Goal: Information Seeking & Learning: Learn about a topic

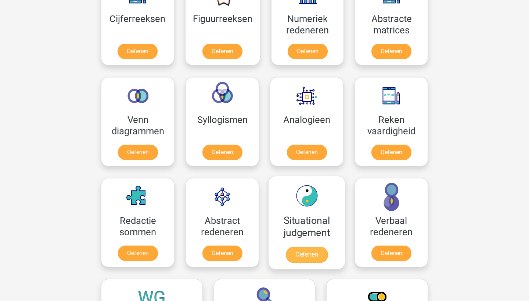
scroll to position [732, 0]
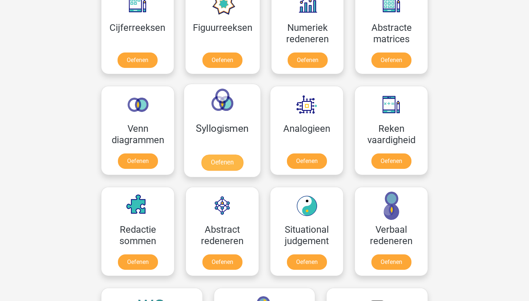
click at [210, 158] on link "Oefenen" at bounding box center [222, 163] width 42 height 16
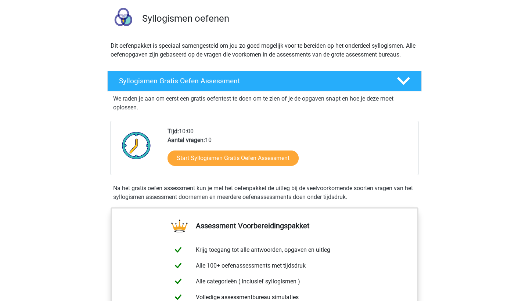
scroll to position [36, 0]
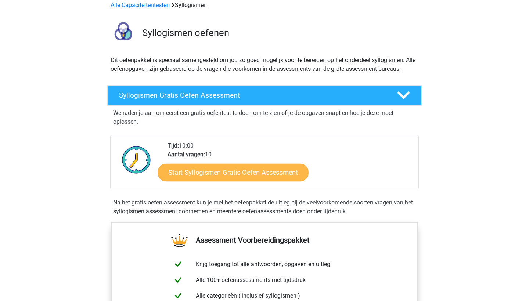
click at [227, 170] on link "Start Syllogismen Gratis Oefen Assessment" at bounding box center [233, 172] width 151 height 18
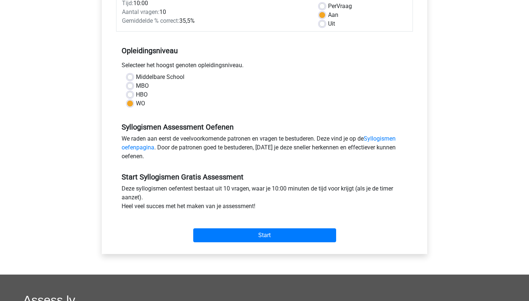
scroll to position [172, 0]
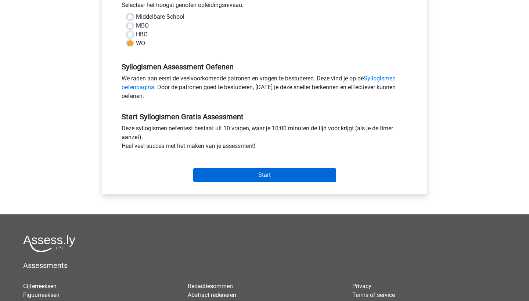
click at [227, 170] on input "Start" at bounding box center [264, 175] width 143 height 14
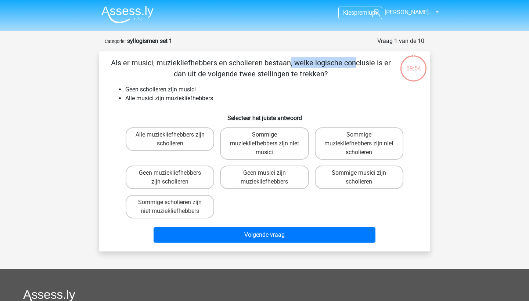
drag, startPoint x: 138, startPoint y: 64, endPoint x: 202, endPoint y: 63, distance: 63.9
click at [202, 63] on p "Als er musici, muziekliefhebbers en scholieren bestaan, welke logische conclusi…" at bounding box center [251, 68] width 280 height 22
drag, startPoint x: 128, startPoint y: 92, endPoint x: 197, endPoint y: 90, distance: 69.5
click at [197, 90] on li "Geen scholieren zijn musici" at bounding box center [271, 89] width 293 height 9
drag, startPoint x: 125, startPoint y: 99, endPoint x: 218, endPoint y: 103, distance: 93.0
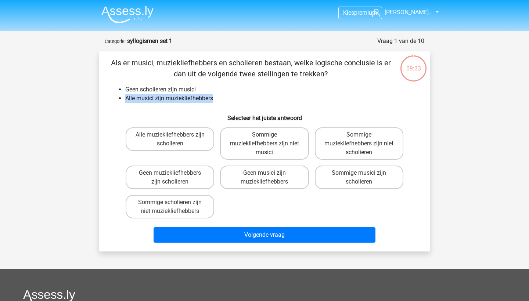
click at [218, 103] on ul "Geen scholieren zijn musici Alle musici zijn muziekliefhebbers" at bounding box center [265, 94] width 308 height 18
click at [381, 138] on label "Sommige muziekliefhebbers zijn niet scholieren" at bounding box center [359, 143] width 89 height 32
click at [364, 138] on input "Sommige muziekliefhebbers zijn niet scholieren" at bounding box center [361, 137] width 5 height 5
radio input "true"
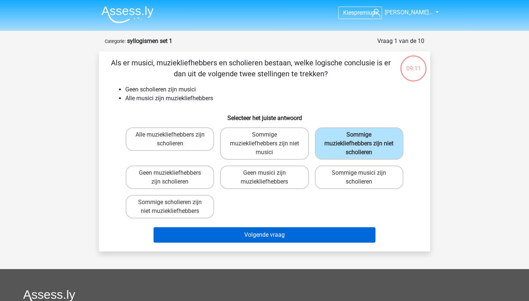
click at [278, 230] on button "Volgende vraag" at bounding box center [265, 234] width 222 height 15
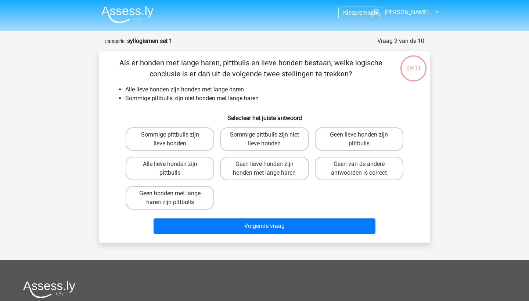
scroll to position [37, 0]
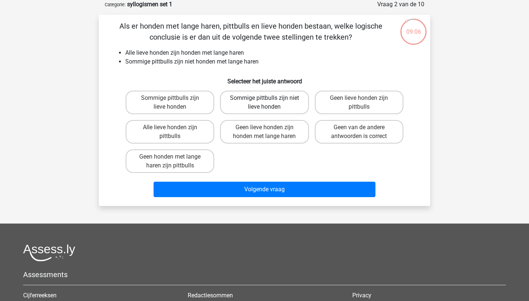
click at [260, 108] on label "Sommige pittbulls zijn niet lieve honden" at bounding box center [264, 103] width 89 height 24
click at [265, 103] on input "Sommige pittbulls zijn niet lieve honden" at bounding box center [267, 100] width 5 height 5
radio input "true"
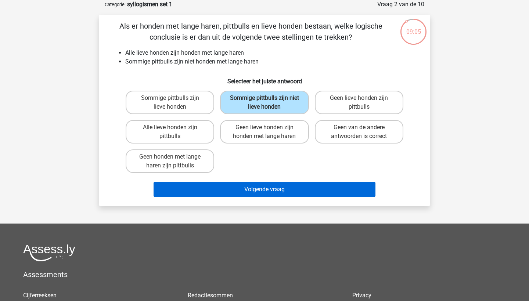
click at [253, 191] on button "Volgende vraag" at bounding box center [265, 189] width 222 height 15
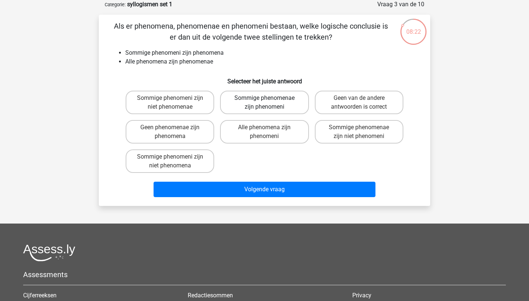
click at [266, 104] on label "Sommige phenomenae zijn phenomeni" at bounding box center [264, 103] width 89 height 24
click at [266, 103] on input "Sommige phenomenae zijn phenomeni" at bounding box center [267, 100] width 5 height 5
radio input "true"
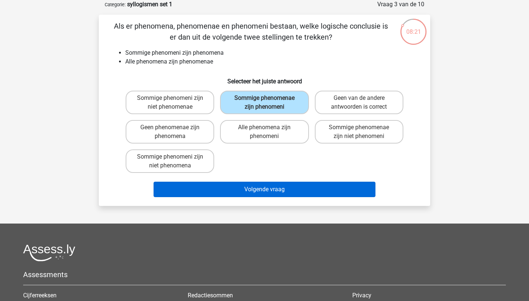
click at [268, 196] on button "Volgende vraag" at bounding box center [265, 189] width 222 height 15
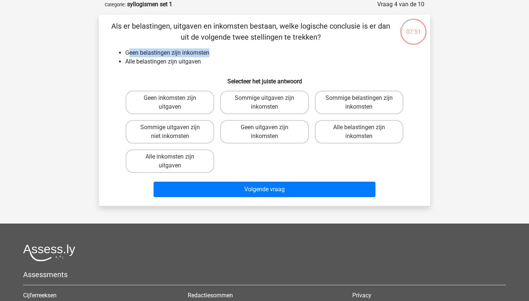
drag, startPoint x: 130, startPoint y: 53, endPoint x: 212, endPoint y: 51, distance: 81.6
click at [212, 51] on li "Geen belastingen zijn inkomsten" at bounding box center [271, 52] width 293 height 9
drag, startPoint x: 126, startPoint y: 63, endPoint x: 201, endPoint y: 62, distance: 74.2
click at [201, 62] on li "Alle belastingen zijn uitgaven" at bounding box center [271, 61] width 293 height 9
drag, startPoint x: 210, startPoint y: 52, endPoint x: 139, endPoint y: 55, distance: 71.7
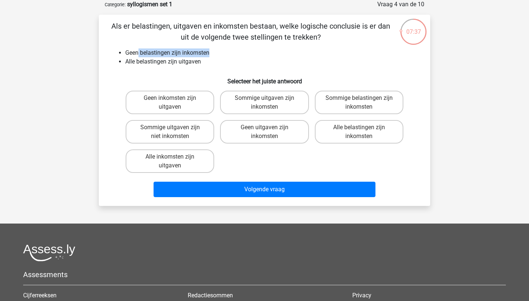
click at [139, 55] on li "Geen belastingen zijn inkomsten" at bounding box center [271, 52] width 293 height 9
click at [294, 132] on label "Geen uitgaven zijn inkomsten" at bounding box center [264, 132] width 89 height 24
click at [269, 132] on input "Geen uitgaven zijn inkomsten" at bounding box center [267, 129] width 5 height 5
radio input "true"
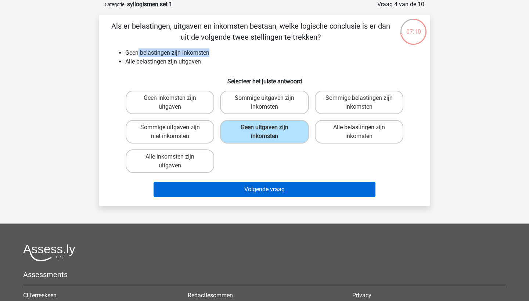
click at [288, 193] on button "Volgende vraag" at bounding box center [265, 189] width 222 height 15
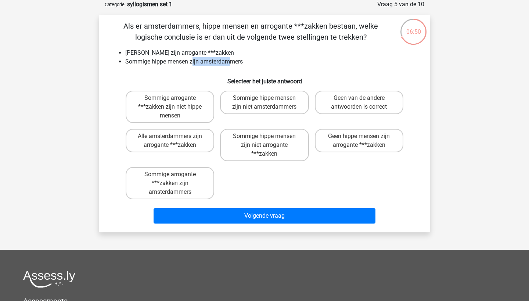
drag, startPoint x: 192, startPoint y: 62, endPoint x: 228, endPoint y: 61, distance: 35.7
click at [229, 62] on li "Sommige hippe mensen zijn amsterdammers" at bounding box center [271, 61] width 293 height 9
click at [206, 80] on h6 "Selecteer het juiste antwoord" at bounding box center [265, 78] width 308 height 13
drag, startPoint x: 197, startPoint y: 57, endPoint x: 232, endPoint y: 57, distance: 34.9
click at [232, 57] on li "Geen amsterdammers zijn arrogante ***zakken" at bounding box center [271, 52] width 293 height 9
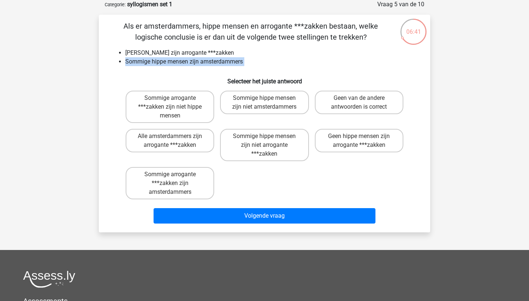
drag, startPoint x: 118, startPoint y: 65, endPoint x: 202, endPoint y: 67, distance: 83.8
click at [202, 67] on div "Als er amsterdammers, hippe mensen en arrogante ***zakken bestaan, welke logisc…" at bounding box center [265, 124] width 326 height 206
click at [274, 151] on label "Sommige hippe mensen zijn niet arrogante ***zakken" at bounding box center [264, 145] width 89 height 32
click at [269, 141] on input "Sommige hippe mensen zijn niet arrogante ***zakken" at bounding box center [267, 138] width 5 height 5
radio input "true"
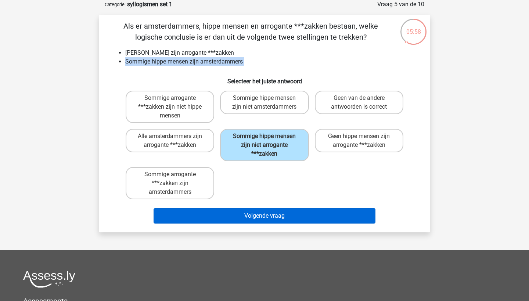
click at [269, 215] on button "Volgende vraag" at bounding box center [265, 215] width 222 height 15
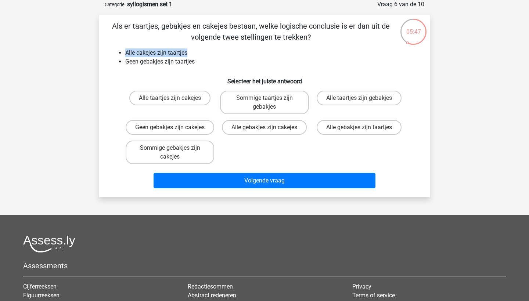
drag, startPoint x: 125, startPoint y: 53, endPoint x: 190, endPoint y: 51, distance: 65.8
click at [190, 51] on ul "Alle cakejes zijn taartjes Geen gebakjes zijn taartjes" at bounding box center [265, 57] width 308 height 18
drag, startPoint x: 125, startPoint y: 62, endPoint x: 197, endPoint y: 62, distance: 72.4
click at [197, 62] on ul "Alle cakejes zijn taartjes Geen gebakjes zijn taartjes" at bounding box center [265, 57] width 308 height 18
click at [189, 134] on label "Geen gebakjes zijn cakejes" at bounding box center [170, 127] width 89 height 15
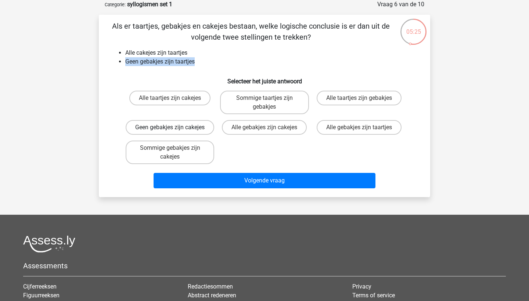
click at [175, 132] on input "Geen gebakjes zijn cakejes" at bounding box center [172, 129] width 5 height 5
radio input "true"
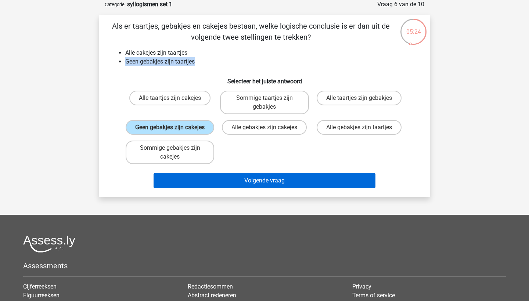
click at [209, 188] on button "Volgende vraag" at bounding box center [265, 180] width 222 height 15
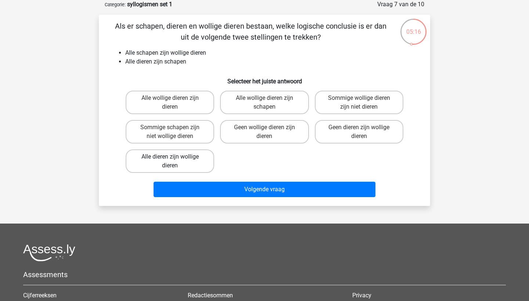
click at [205, 165] on label "Alle dieren zijn wollige dieren" at bounding box center [170, 162] width 89 height 24
click at [175, 162] on input "Alle dieren zijn wollige dieren" at bounding box center [172, 159] width 5 height 5
radio input "true"
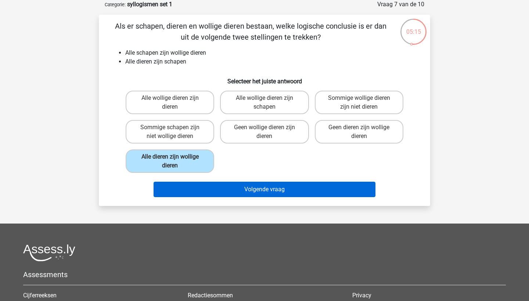
click at [218, 188] on button "Volgende vraag" at bounding box center [265, 189] width 222 height 15
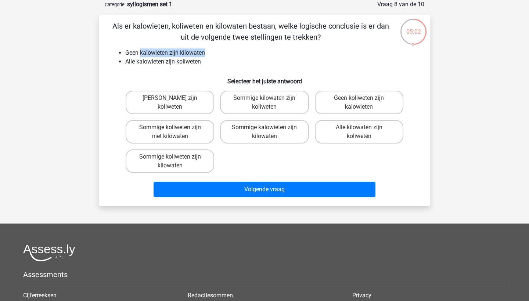
drag, startPoint x: 140, startPoint y: 52, endPoint x: 207, endPoint y: 52, distance: 66.9
click at [207, 52] on li "Geen kalowieten zijn kilowaten" at bounding box center [271, 52] width 293 height 9
drag, startPoint x: 131, startPoint y: 61, endPoint x: 201, endPoint y: 64, distance: 69.9
click at [201, 64] on li "Alle kalowieten zijn koliweten" at bounding box center [271, 61] width 293 height 9
click at [191, 108] on label "Geen kilowaten zijn koliweten" at bounding box center [170, 103] width 89 height 24
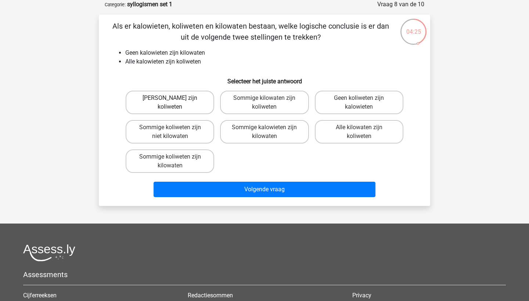
click at [175, 103] on input "Geen kilowaten zijn koliweten" at bounding box center [172, 100] width 5 height 5
radio input "true"
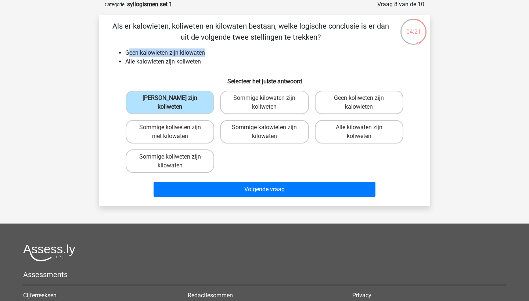
drag, startPoint x: 128, startPoint y: 55, endPoint x: 208, endPoint y: 50, distance: 80.3
click at [208, 50] on li "Geen kalowieten zijn kilowaten" at bounding box center [271, 52] width 293 height 9
click at [137, 62] on li "Alle kalowieten zijn koliweten" at bounding box center [271, 61] width 293 height 9
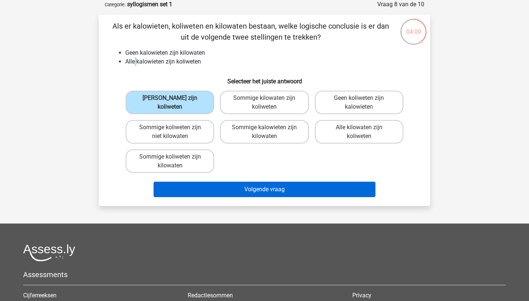
click at [265, 192] on button "Volgende vraag" at bounding box center [265, 189] width 222 height 15
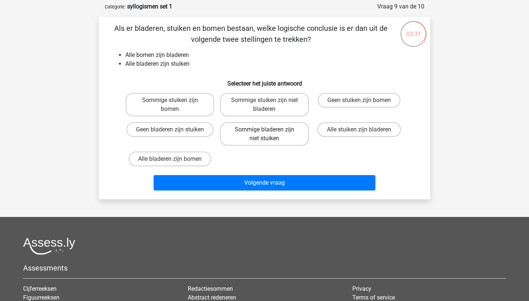
scroll to position [36, 0]
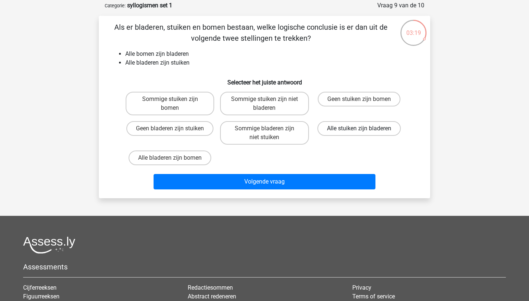
click at [340, 129] on label "Alle stuiken zijn bladeren" at bounding box center [358, 128] width 83 height 15
click at [359, 129] on input "Alle stuiken zijn bladeren" at bounding box center [361, 131] width 5 height 5
radio input "true"
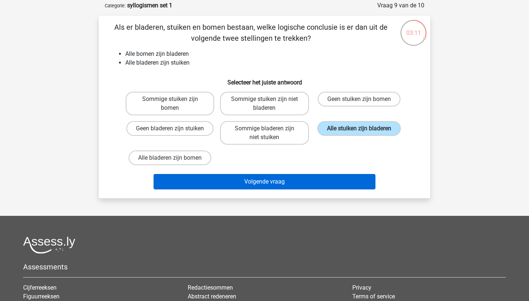
click at [203, 186] on button "Volgende vraag" at bounding box center [265, 181] width 222 height 15
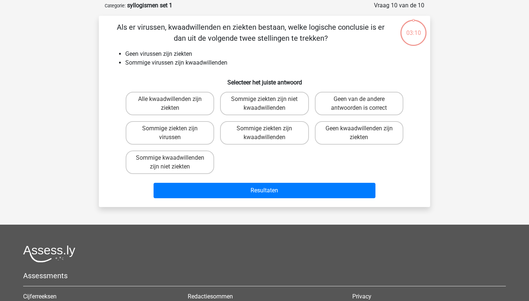
scroll to position [37, 0]
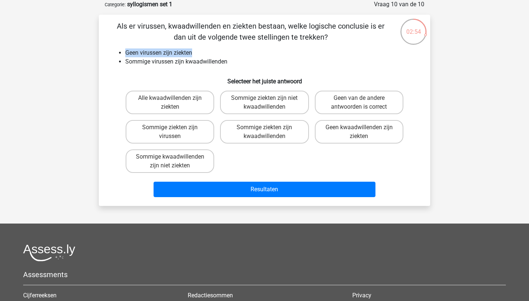
drag, startPoint x: 125, startPoint y: 52, endPoint x: 196, endPoint y: 51, distance: 70.9
click at [196, 51] on ul "Geen virussen zijn ziekten Sommige virussen zijn kwaadwillenden" at bounding box center [265, 57] width 308 height 18
drag, startPoint x: 124, startPoint y: 62, endPoint x: 230, endPoint y: 64, distance: 105.8
click at [230, 64] on ul "Geen virussen zijn ziekten Sommige virussen zijn kwaadwillenden" at bounding box center [265, 57] width 308 height 18
click at [290, 108] on label "Sommige ziekten zijn niet kwaadwillenden" at bounding box center [264, 103] width 89 height 24
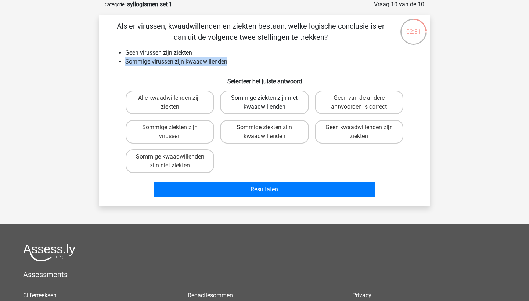
click at [269, 103] on input "Sommige ziekten zijn niet kwaadwillenden" at bounding box center [267, 100] width 5 height 5
radio input "true"
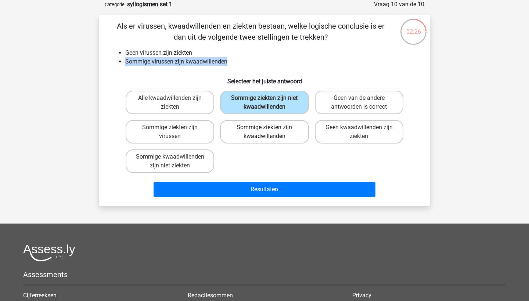
click at [247, 136] on label "Sommige ziekten zijn kwaadwillenden" at bounding box center [264, 132] width 89 height 24
click at [265, 132] on input "Sommige ziekten zijn kwaadwillenden" at bounding box center [267, 129] width 5 height 5
radio input "true"
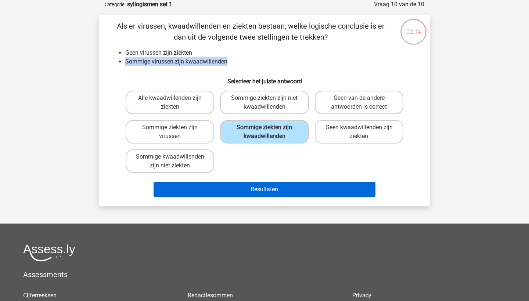
click at [225, 193] on button "Resultaten" at bounding box center [265, 189] width 222 height 15
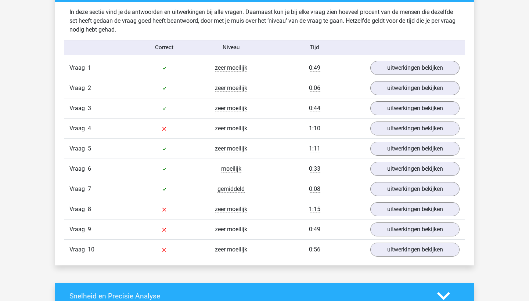
scroll to position [576, 0]
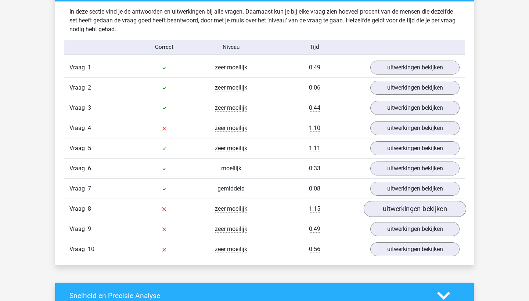
click at [383, 213] on link "uitwerkingen bekijken" at bounding box center [415, 209] width 103 height 16
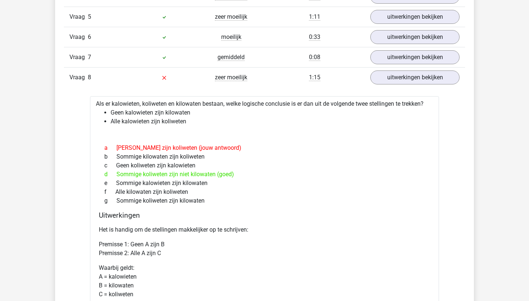
scroll to position [711, 0]
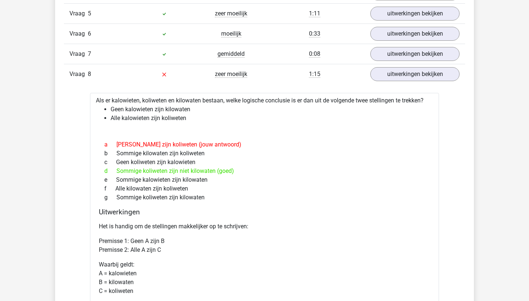
drag, startPoint x: 140, startPoint y: 173, endPoint x: 219, endPoint y: 172, distance: 79.0
click at [219, 174] on div "d Sommige koliweten zijn niet kilowaten (goed)" at bounding box center [264, 171] width 331 height 9
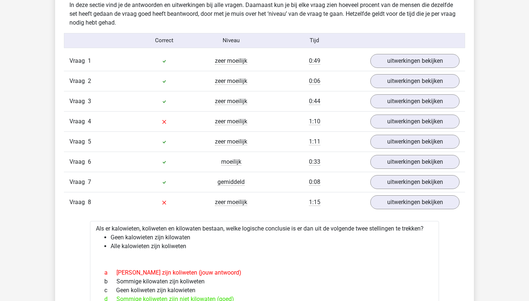
scroll to position [583, 0]
click at [385, 117] on link "uitwerkingen bekijken" at bounding box center [415, 122] width 103 height 16
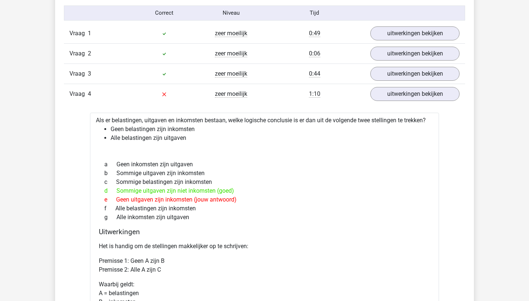
scroll to position [609, 0]
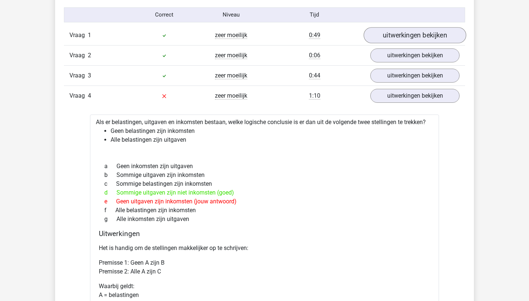
click at [385, 39] on link "uitwerkingen bekijken" at bounding box center [415, 35] width 103 height 16
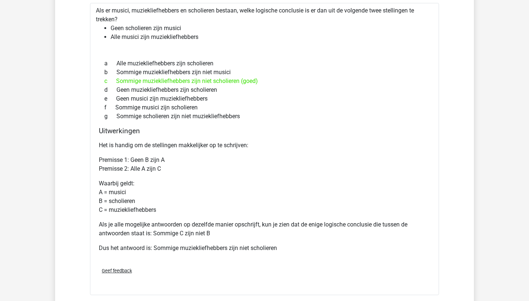
scroll to position [660, 0]
drag, startPoint x: 134, startPoint y: 159, endPoint x: 166, endPoint y: 159, distance: 31.6
click at [166, 159] on p "Premisse 1: Geen B zijn A Premisse 2: Alle A zijn C" at bounding box center [264, 164] width 331 height 18
click at [177, 181] on p "Waarbij geldt: A = musici B = scholieren C = muziekliefhebbers" at bounding box center [264, 196] width 331 height 35
drag, startPoint x: 130, startPoint y: 165, endPoint x: 156, endPoint y: 165, distance: 25.4
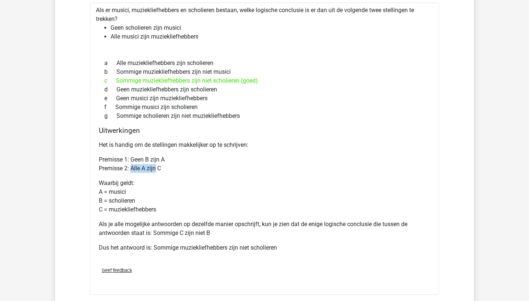
click at [156, 165] on p "Premisse 1: Geen B zijn A Premisse 2: Alle A zijn C" at bounding box center [264, 164] width 331 height 18
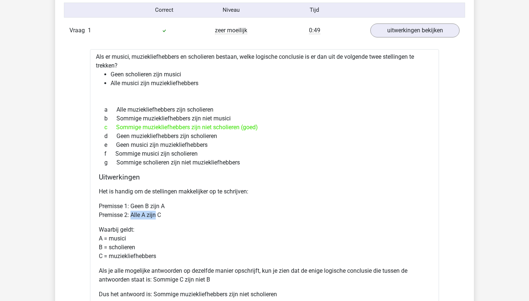
scroll to position [614, 0]
drag, startPoint x: 148, startPoint y: 206, endPoint x: 130, endPoint y: 205, distance: 17.6
click at [130, 205] on p "Premisse 1: Geen B zijn A Premisse 2: Alle A zijn C" at bounding box center [264, 211] width 331 height 18
drag, startPoint x: 163, startPoint y: 206, endPoint x: 140, endPoint y: 206, distance: 23.5
click at [140, 206] on p "Premisse 1: Geen B zijn A Premisse 2: Alle A zijn C" at bounding box center [264, 211] width 331 height 18
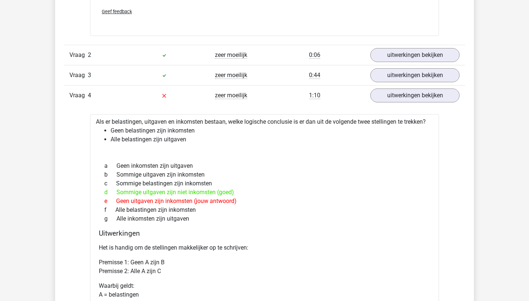
scroll to position [920, 0]
